Goal: Information Seeking & Learning: Check status

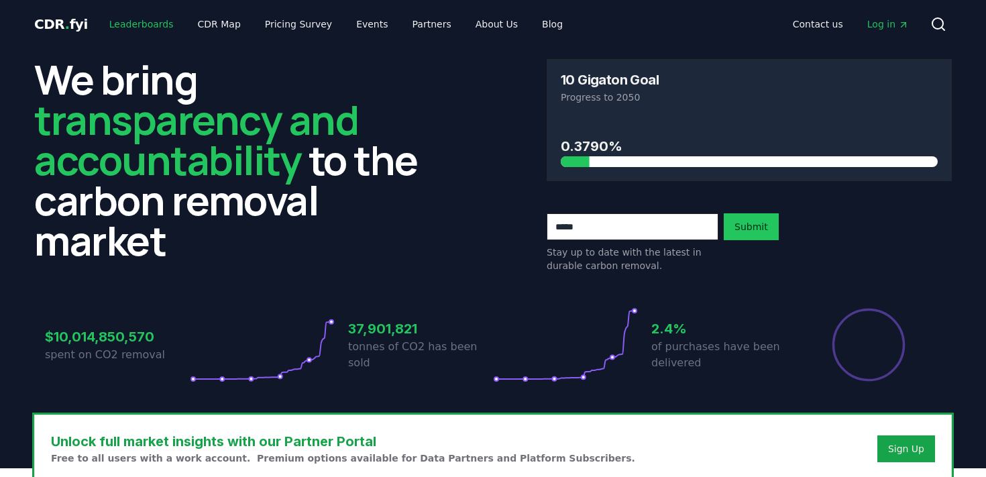
click at [132, 25] on link "Leaderboards" at bounding box center [142, 24] width 86 height 24
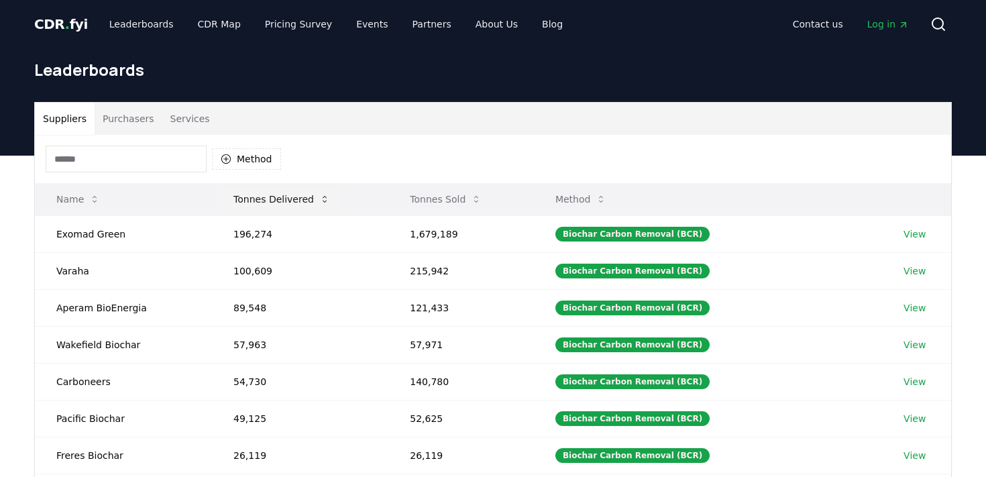
click at [286, 202] on button "Tonnes Delivered" at bounding box center [282, 199] width 118 height 27
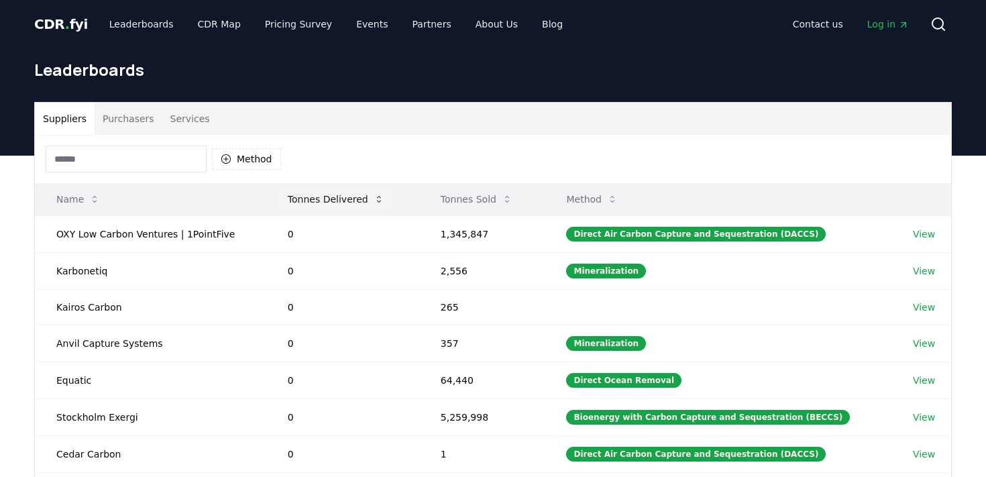
click at [286, 202] on button "Tonnes Delivered" at bounding box center [336, 199] width 118 height 27
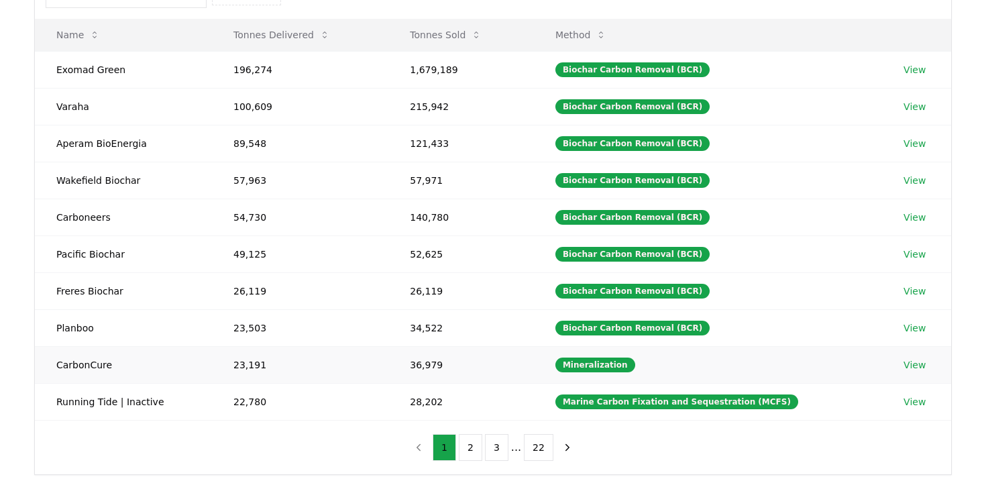
scroll to position [155, 0]
